Goal: Task Accomplishment & Management: Manage account settings

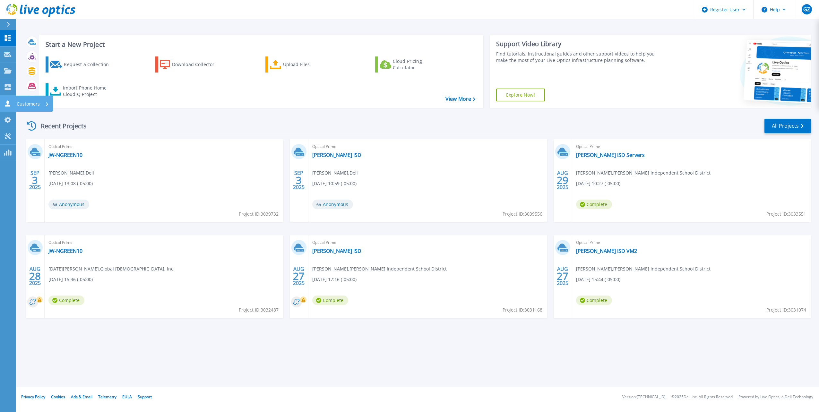
click at [11, 102] on icon at bounding box center [8, 103] width 8 height 6
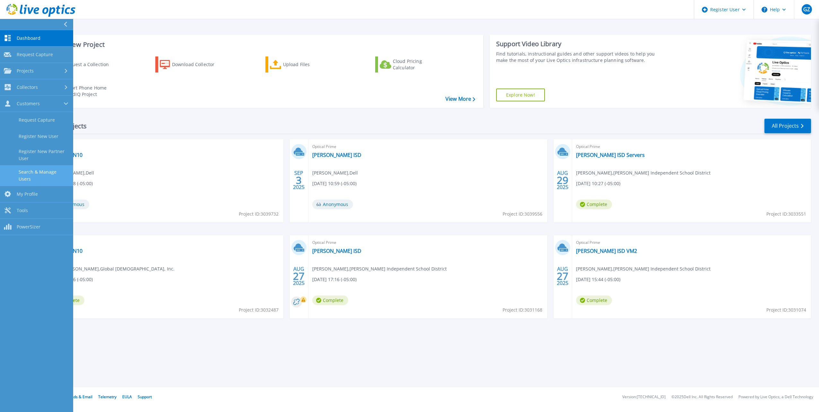
click at [60, 176] on link "Search & Manage Users" at bounding box center [36, 175] width 73 height 21
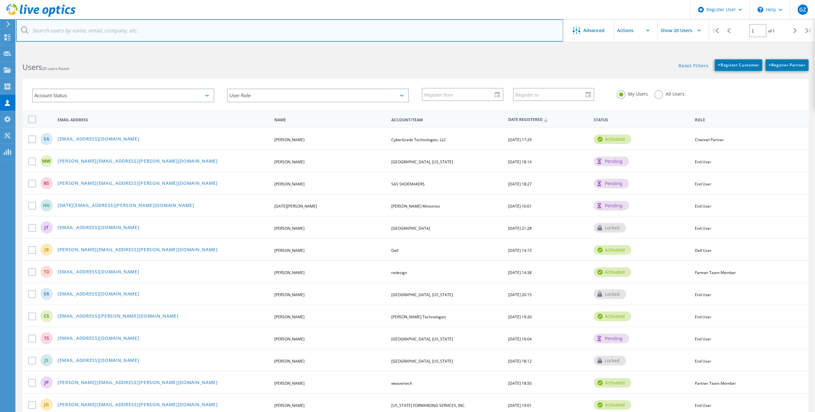
click at [104, 35] on input "text" at bounding box center [289, 30] width 547 height 22
paste input "[EMAIL_ADDRESS][DOMAIN_NAME]"
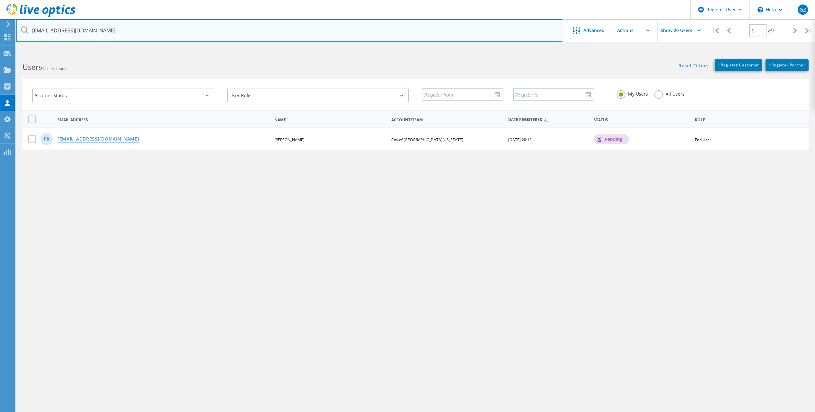
type input "[EMAIL_ADDRESS][DOMAIN_NAME]"
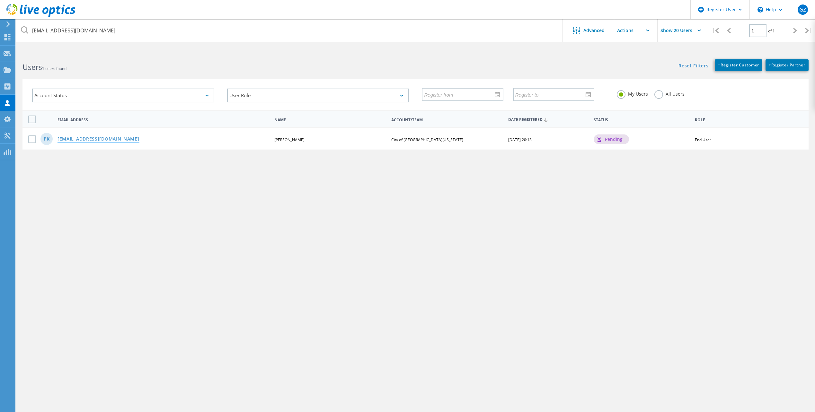
click at [83, 142] on link "[EMAIL_ADDRESS][DOMAIN_NAME]" at bounding box center [98, 139] width 82 height 5
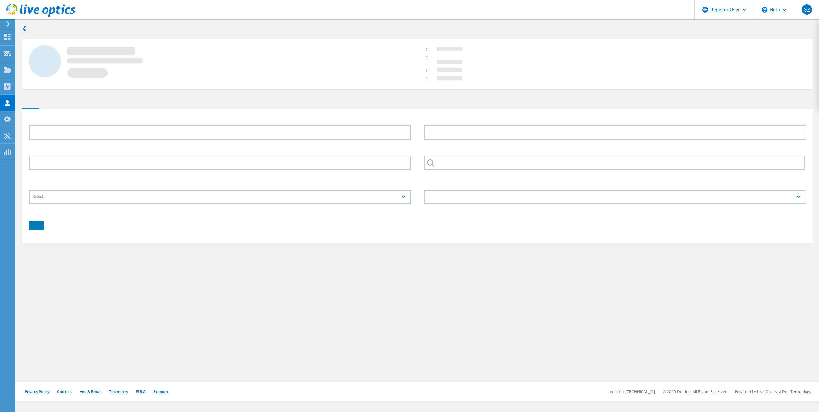
type input "Patt"
type input "[PERSON_NAME]"
type input "City of [GEOGRAPHIC_DATA][US_STATE]"
type input "English"
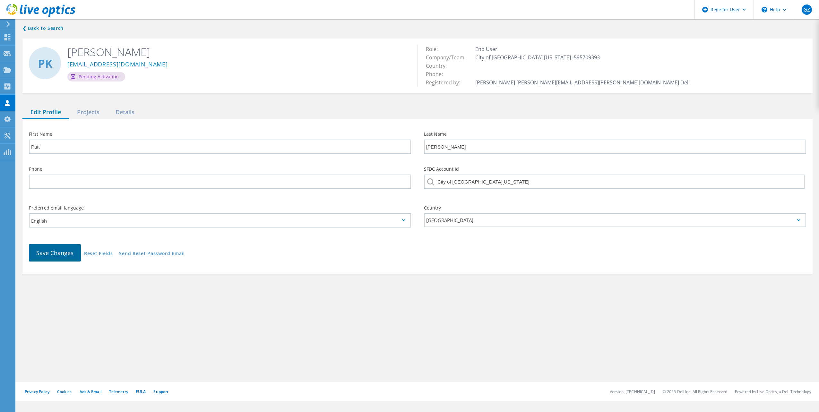
click at [52, 253] on span "Save Changes" at bounding box center [54, 253] width 37 height 8
click at [91, 110] on div "Projects" at bounding box center [88, 112] width 39 height 13
